Goal: Find specific page/section: Find specific page/section

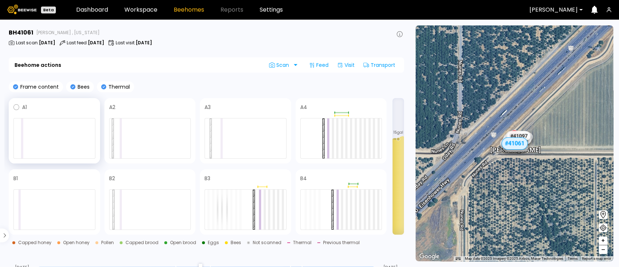
click at [63, 138] on div at bounding box center [54, 138] width 82 height 41
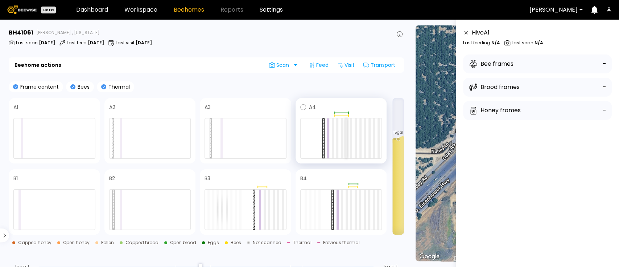
click at [348, 151] on div at bounding box center [346, 138] width 2 height 40
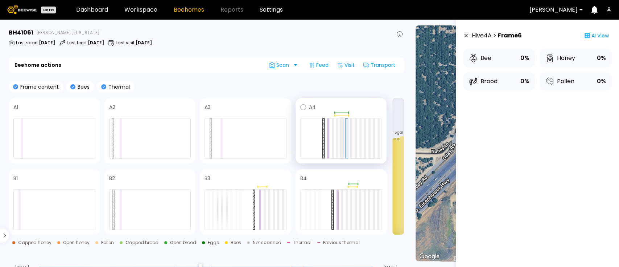
click at [342, 131] on div at bounding box center [342, 138] width 2 height 40
click at [341, 116] on div at bounding box center [341, 115] width 82 height 2
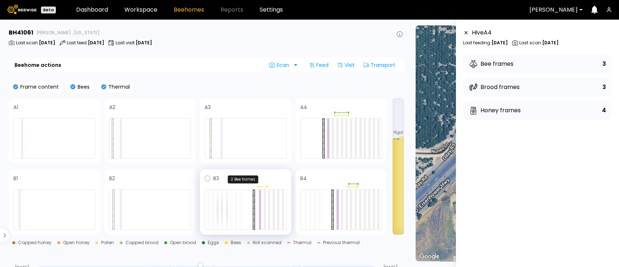
click at [266, 186] on div at bounding box center [262, 186] width 9 height 1
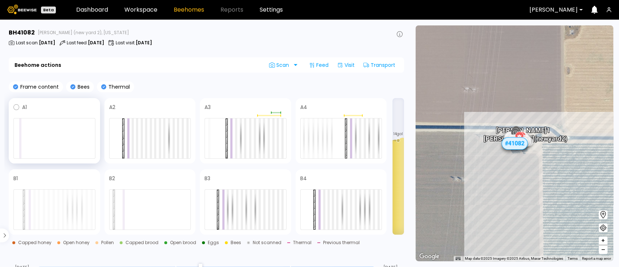
click at [87, 135] on div at bounding box center [54, 138] width 82 height 41
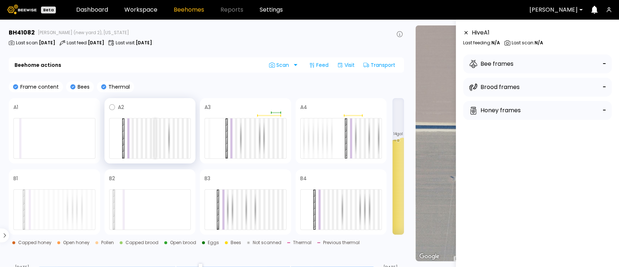
click at [155, 133] on div at bounding box center [155, 138] width 2 height 40
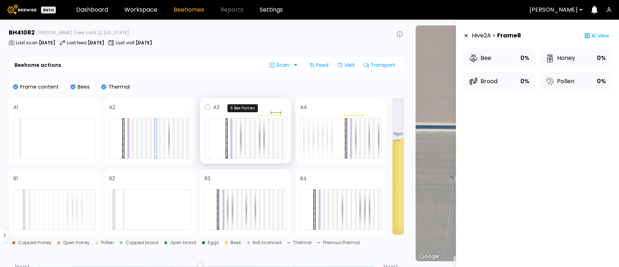
click at [269, 115] on div at bounding box center [268, 115] width 23 height 1
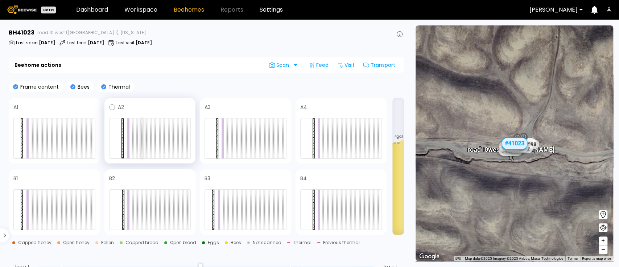
click at [142, 140] on div at bounding box center [142, 138] width 2 height 40
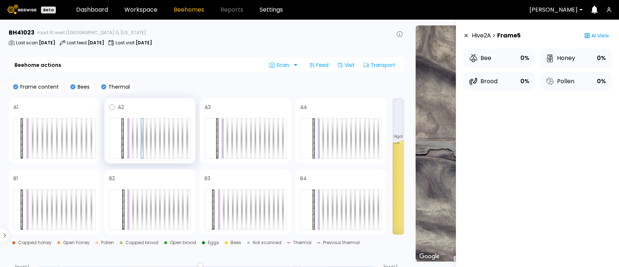
click at [170, 139] on div at bounding box center [150, 138] width 82 height 41
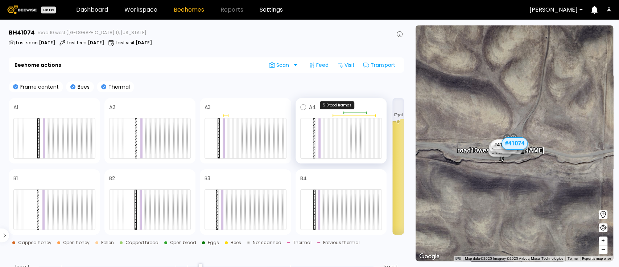
click at [349, 112] on div at bounding box center [355, 112] width 23 height 1
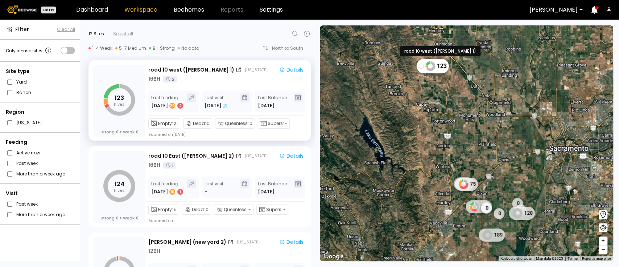
click at [419, 62] on div "123" at bounding box center [433, 65] width 32 height 15
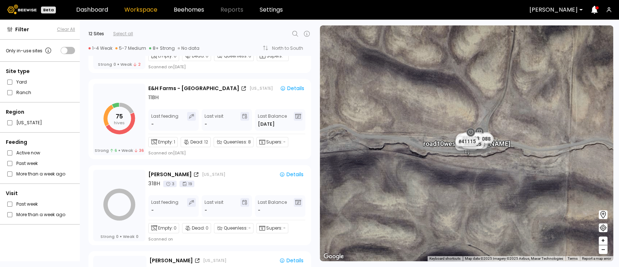
scroll to position [232, 0]
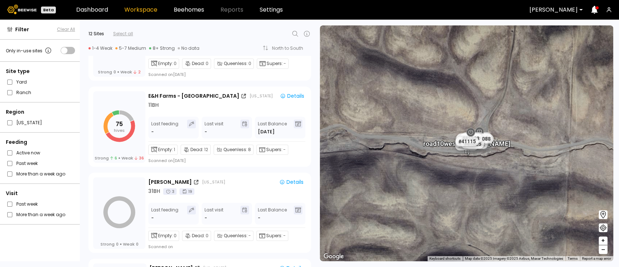
drag, startPoint x: 319, startPoint y: 135, endPoint x: 321, endPoint y: 151, distance: 16.5
click at [321, 151] on div "← Move left → Move right ↑ Move up ↓ Move down + Zoom in - Zoom out Home Jump l…" at bounding box center [468, 143] width 304 height 247
click at [296, 180] on div "Details" at bounding box center [291, 182] width 24 height 7
